Goal: Navigation & Orientation: Find specific page/section

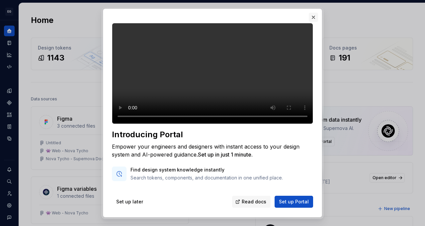
click at [315, 18] on button "button" at bounding box center [313, 17] width 9 height 9
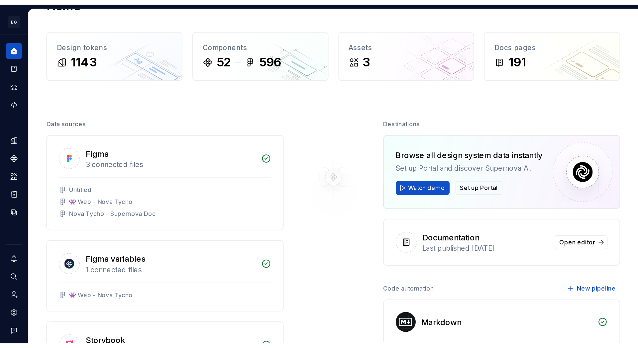
scroll to position [23, 0]
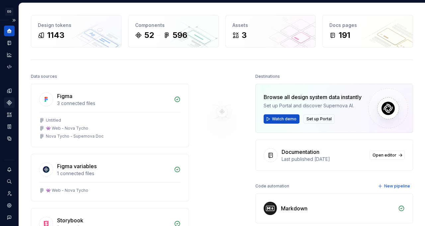
click at [10, 102] on icon "Components" at bounding box center [9, 102] width 5 height 5
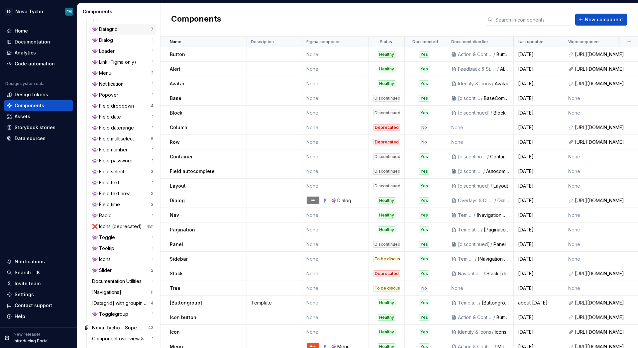
scroll to position [205, 0]
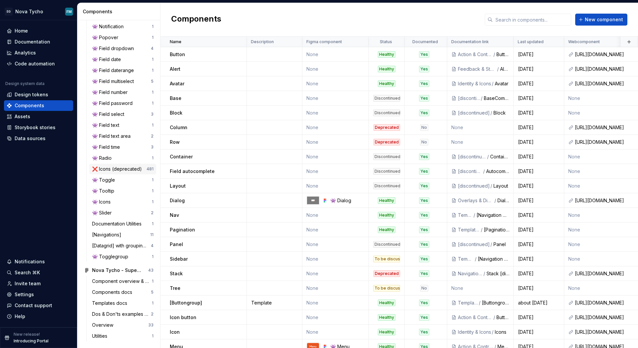
click at [117, 168] on div "❌ Icons (deprecated)" at bounding box center [118, 169] width 52 height 7
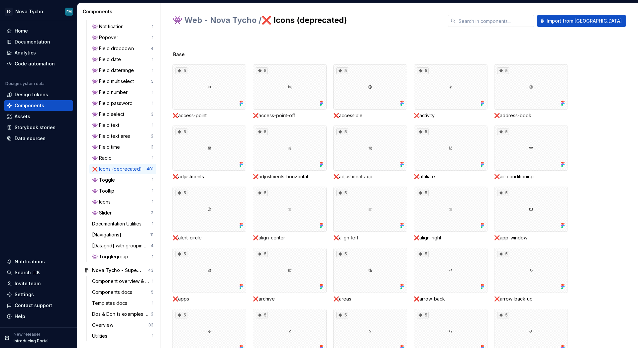
click at [425, 53] on div "Base" at bounding box center [404, 54] width 465 height 7
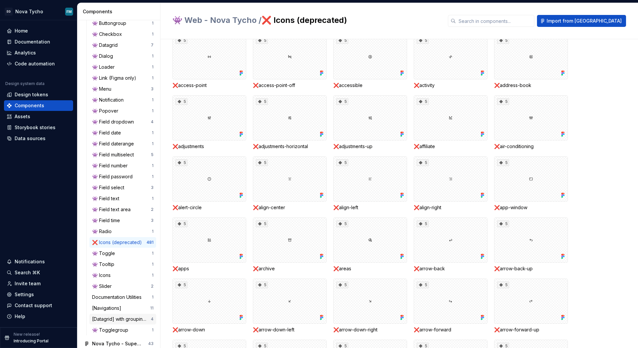
scroll to position [138, 0]
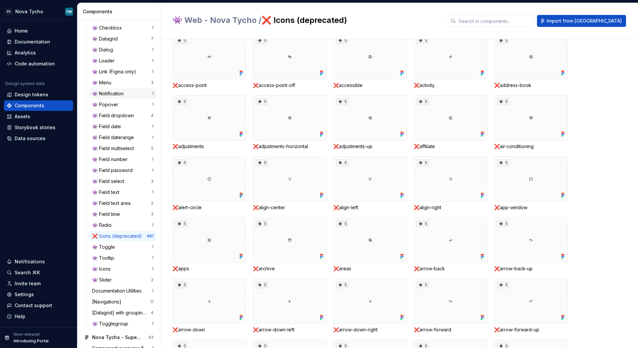
click at [114, 90] on div "👾 Notification 1" at bounding box center [122, 93] width 67 height 11
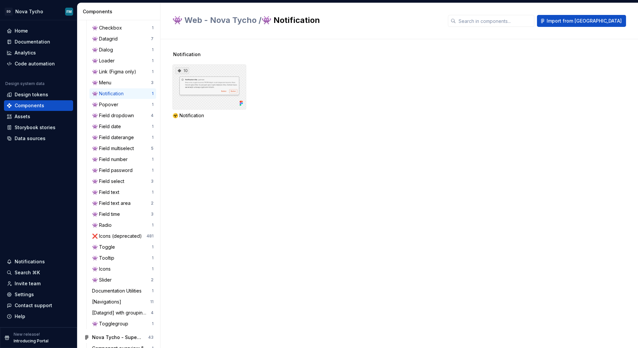
click at [220, 89] on div "10" at bounding box center [209, 86] width 74 height 45
